Goal: Transaction & Acquisition: Purchase product/service

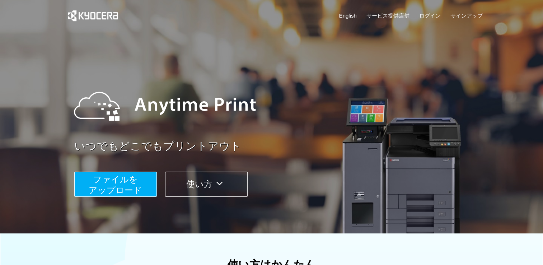
click at [125, 185] on span "ファイルを ​​アップロード" at bounding box center [115, 184] width 53 height 20
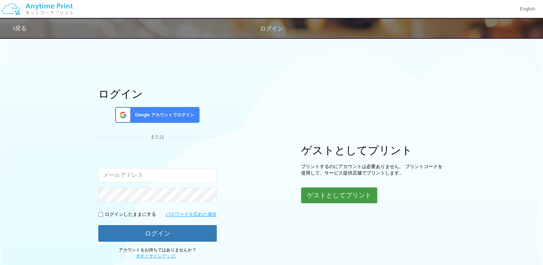
click at [321, 192] on button "ゲストとしてプリント" at bounding box center [339, 195] width 76 height 16
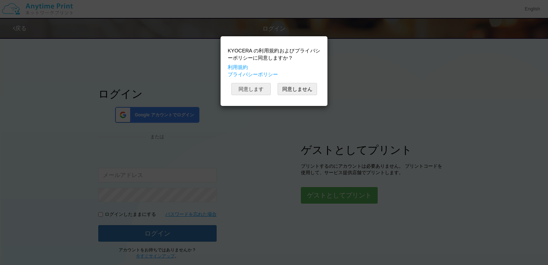
click at [255, 85] on button "同意します" at bounding box center [250, 89] width 39 height 12
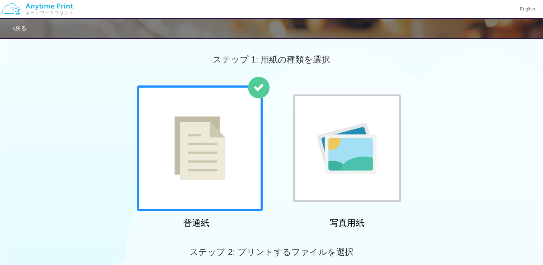
click at [196, 160] on div at bounding box center [200, 148] width 126 height 126
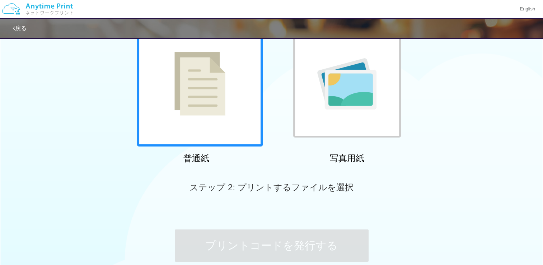
scroll to position [134, 0]
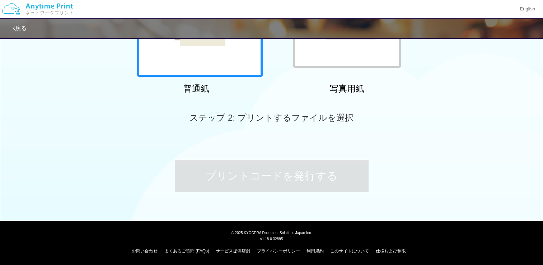
click at [299, 119] on span "ステップ 2: プリントするファイルを選択" at bounding box center [271, 118] width 164 height 10
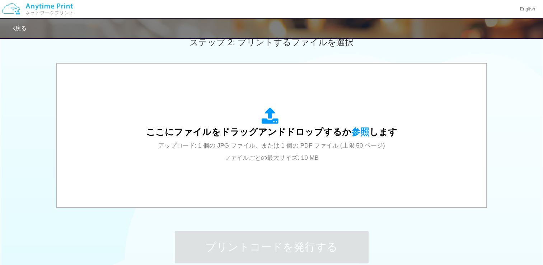
scroll to position [213, 0]
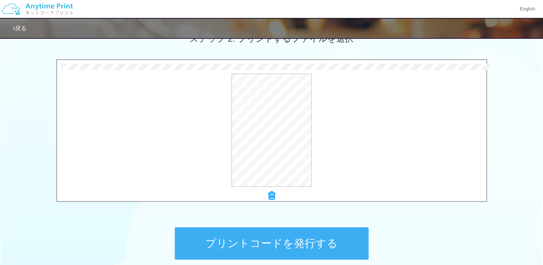
click at [272, 246] on button "プリントコードを発行する" at bounding box center [272, 243] width 194 height 32
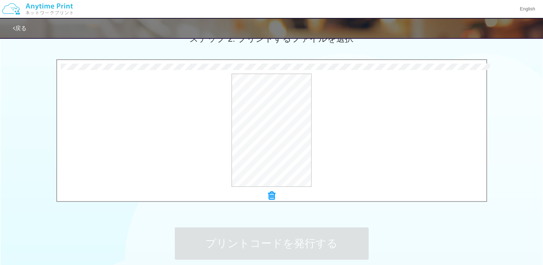
scroll to position [0, 0]
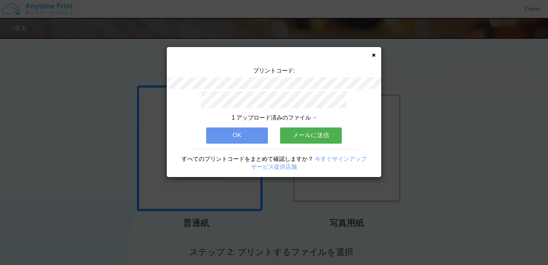
click at [243, 131] on button "OK" at bounding box center [237, 135] width 62 height 16
